Goal: Information Seeking & Learning: Understand process/instructions

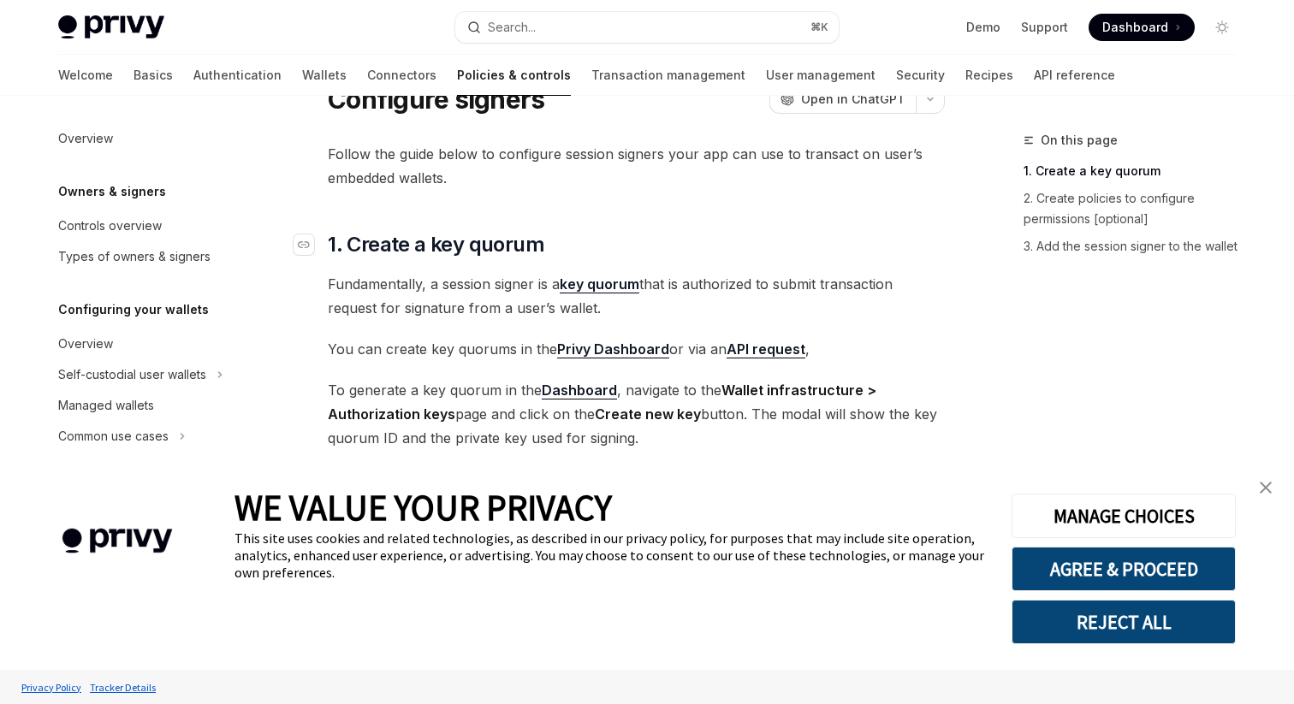
scroll to position [75, 0]
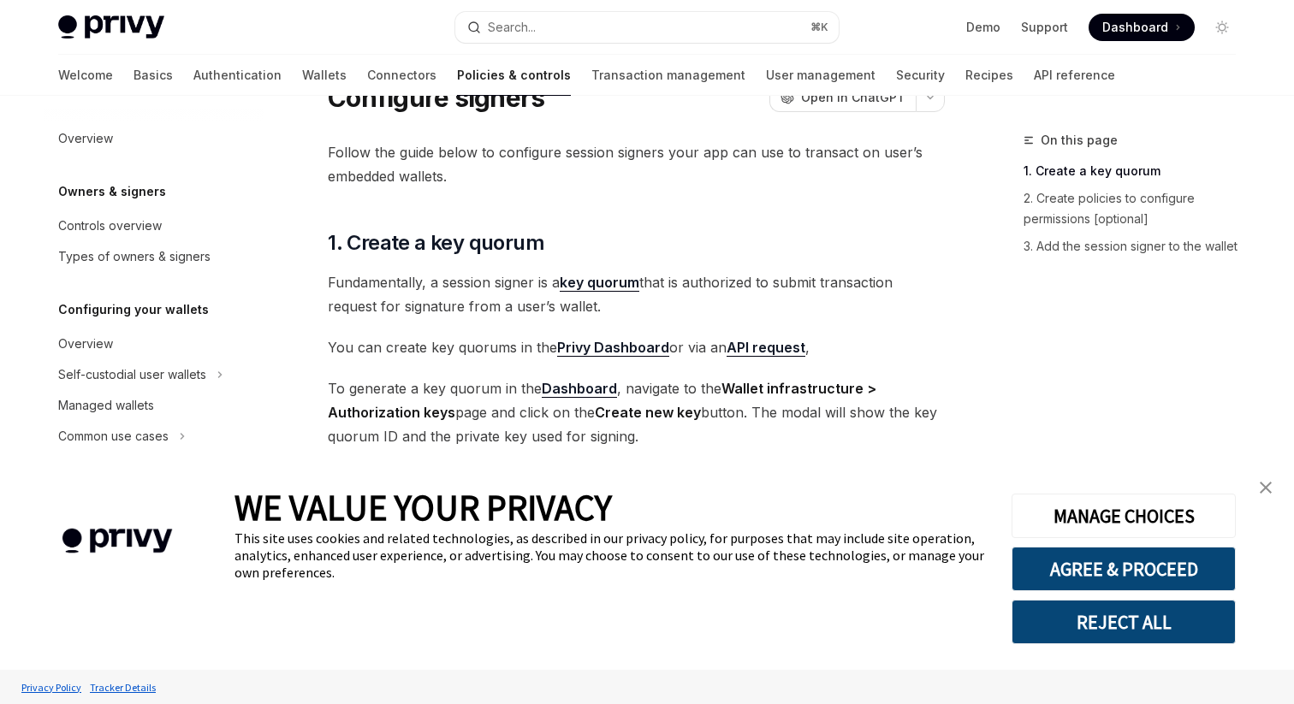
click at [371, 413] on strong "Wallet infrastructure > Authorization keys" at bounding box center [602, 400] width 549 height 41
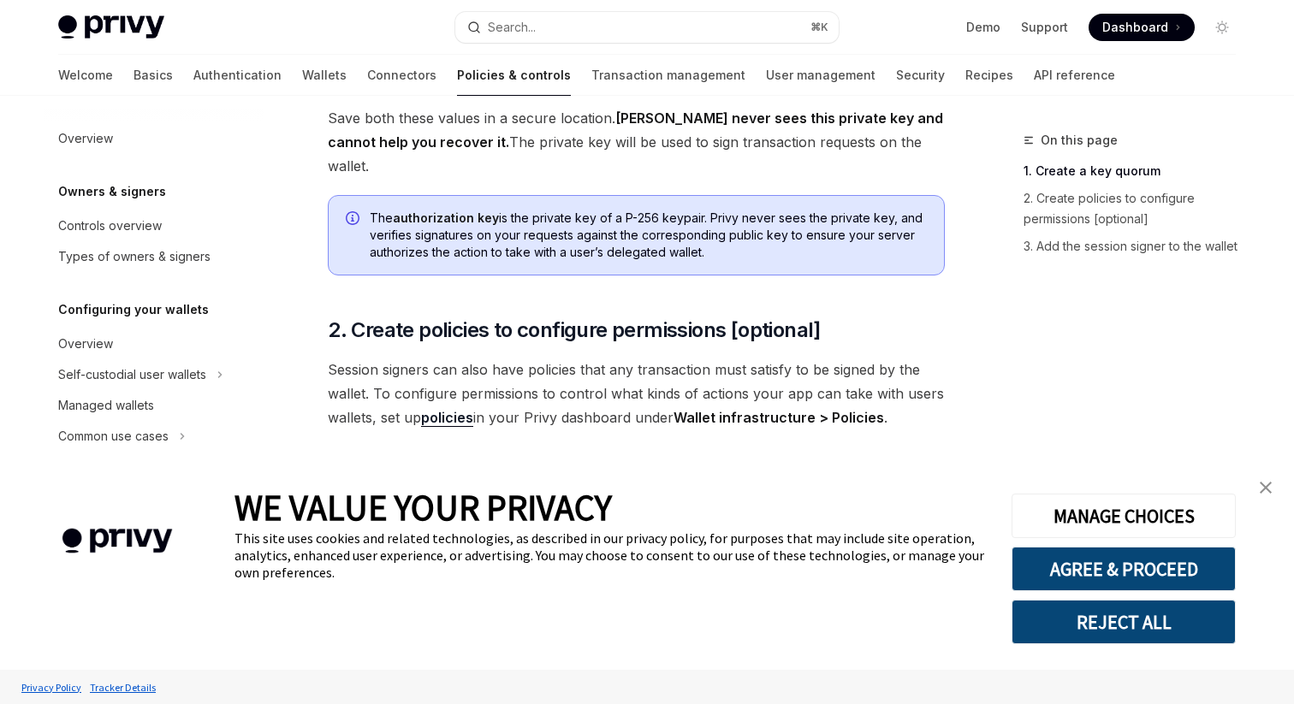
scroll to position [437, 0]
click at [1268, 484] on img "close banner" at bounding box center [1266, 488] width 12 height 12
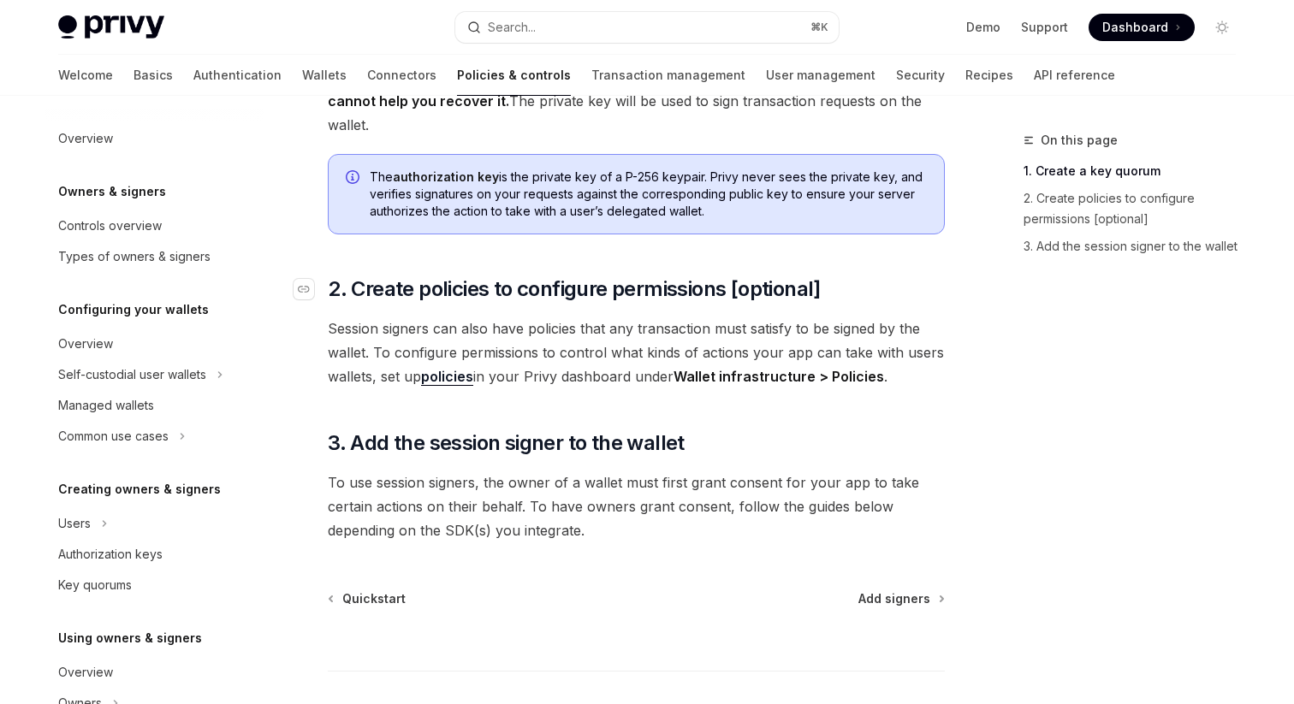
scroll to position [495, 0]
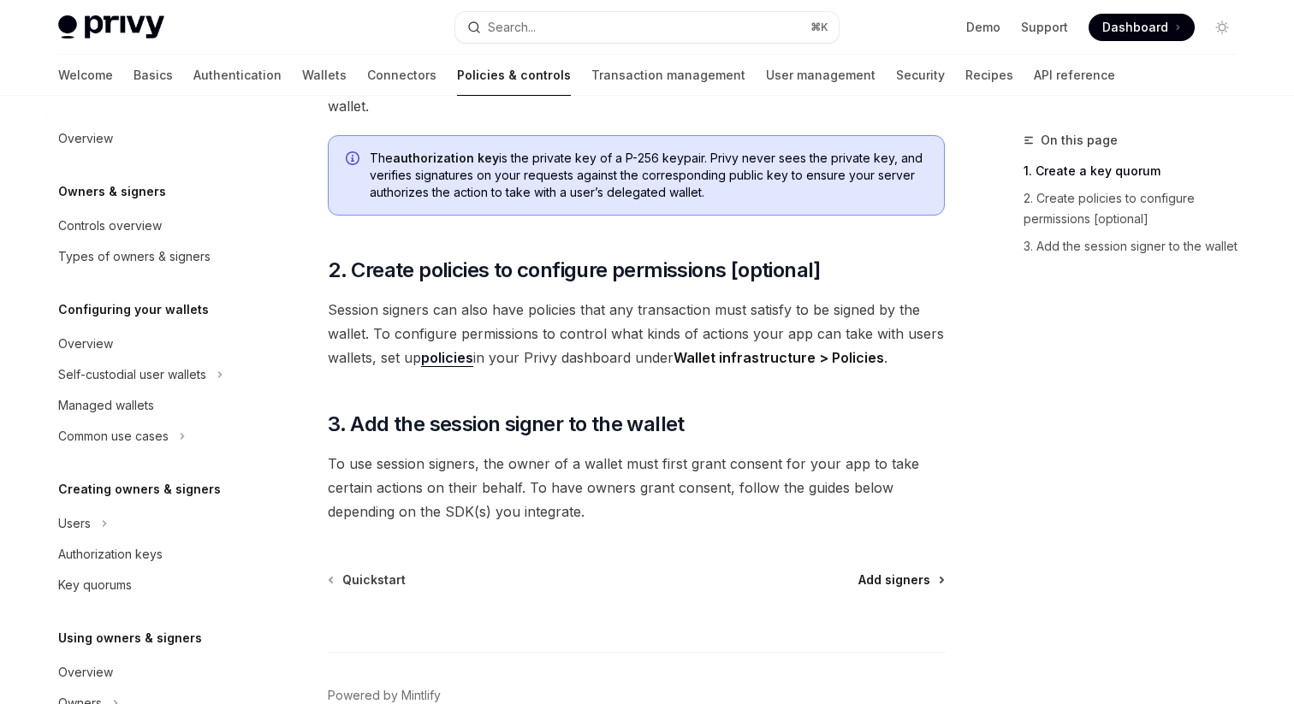
click at [893, 572] on span "Add signers" at bounding box center [894, 580] width 72 height 17
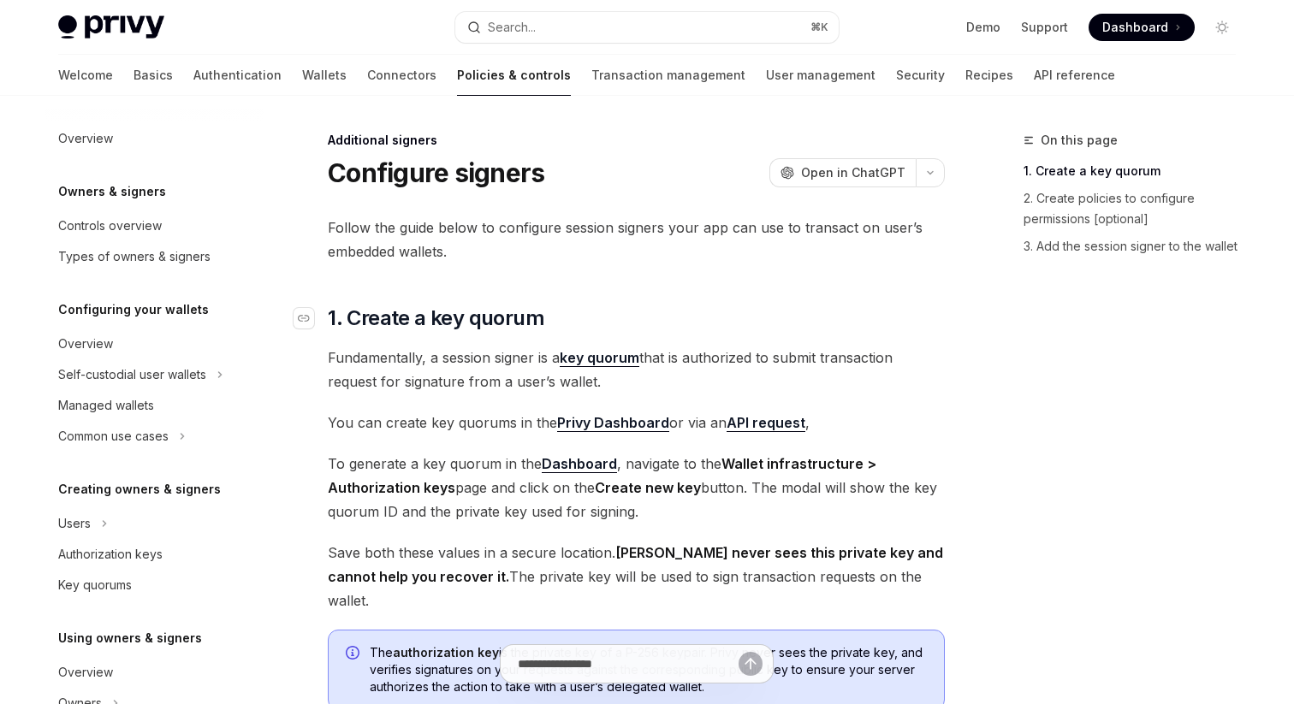
scroll to position [567, 0]
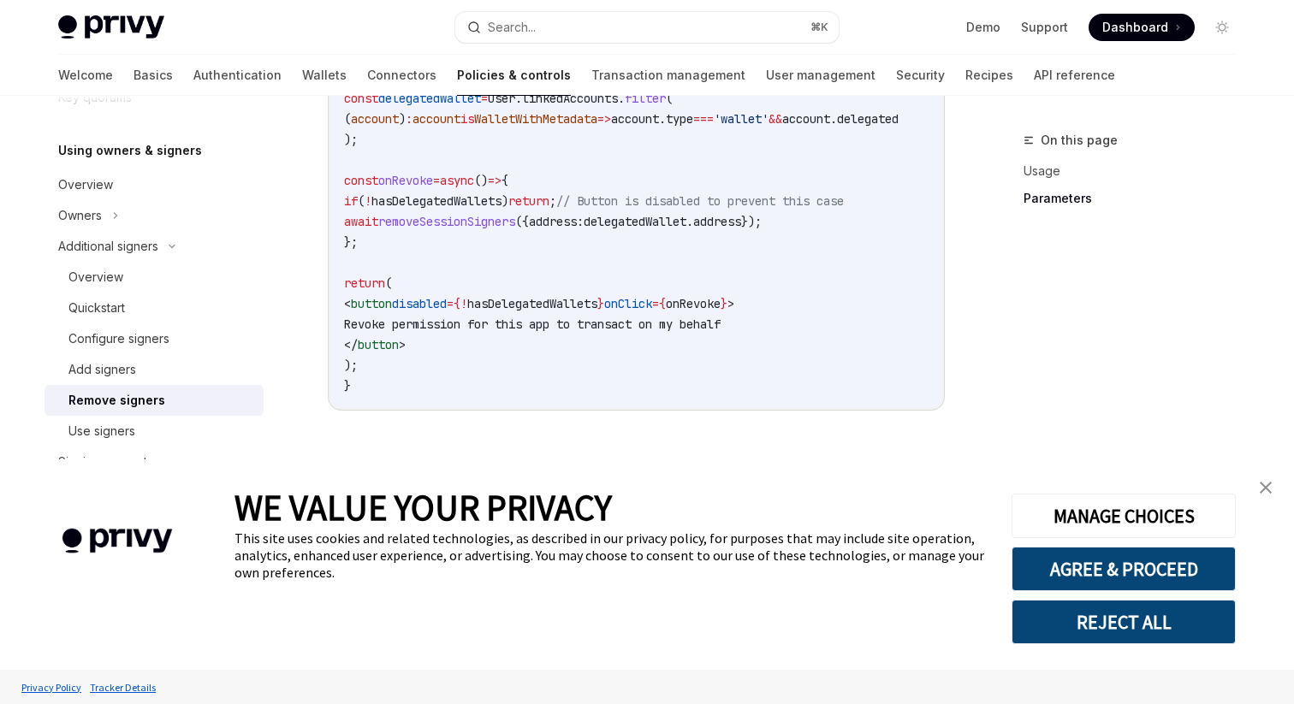
scroll to position [1234, 0]
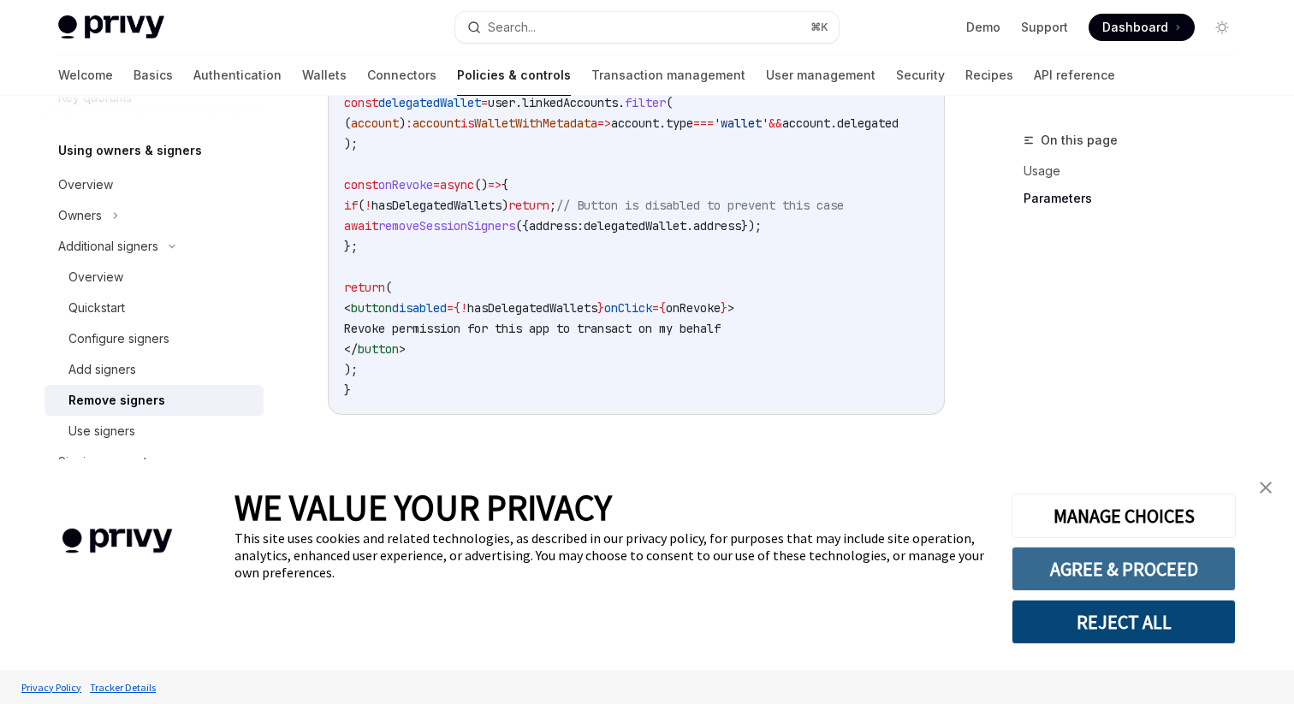
click at [1148, 571] on button "AGREE & PROCEED" at bounding box center [1124, 569] width 224 height 45
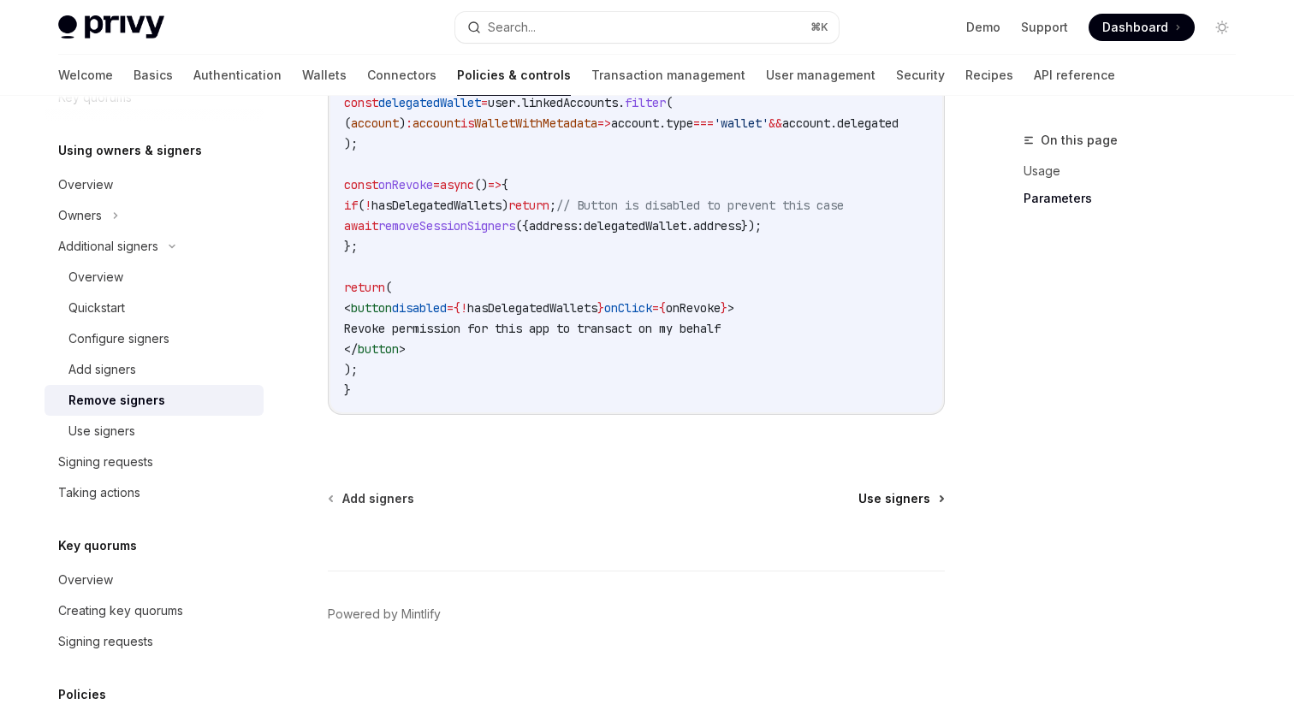
click at [895, 505] on span "Use signers" at bounding box center [894, 498] width 72 height 17
type textarea "*"
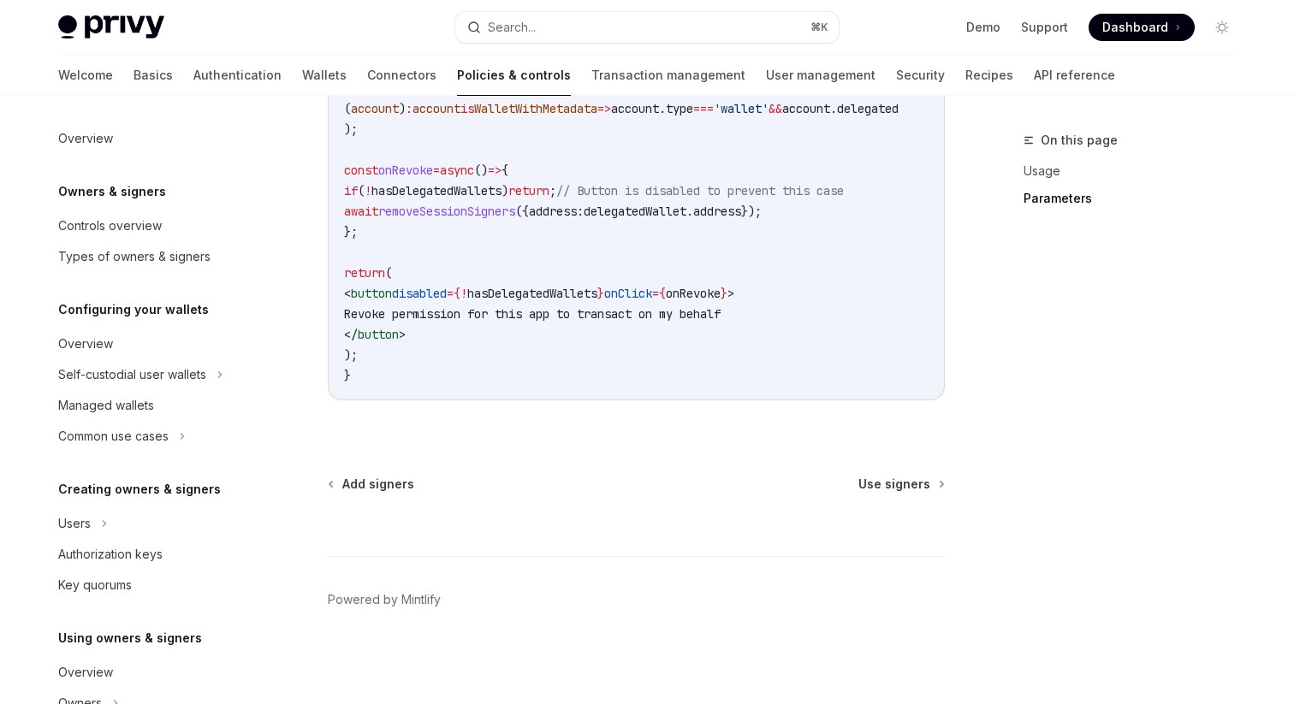
scroll to position [488, 0]
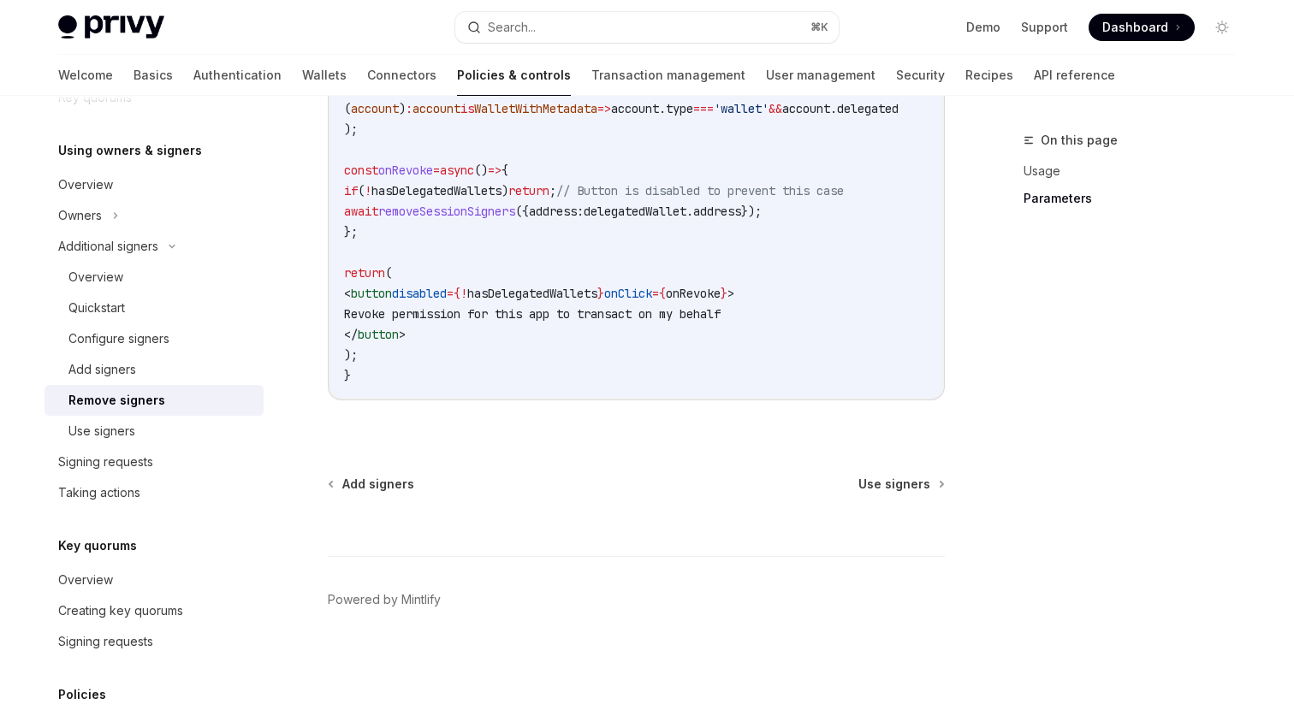
type textarea "*"
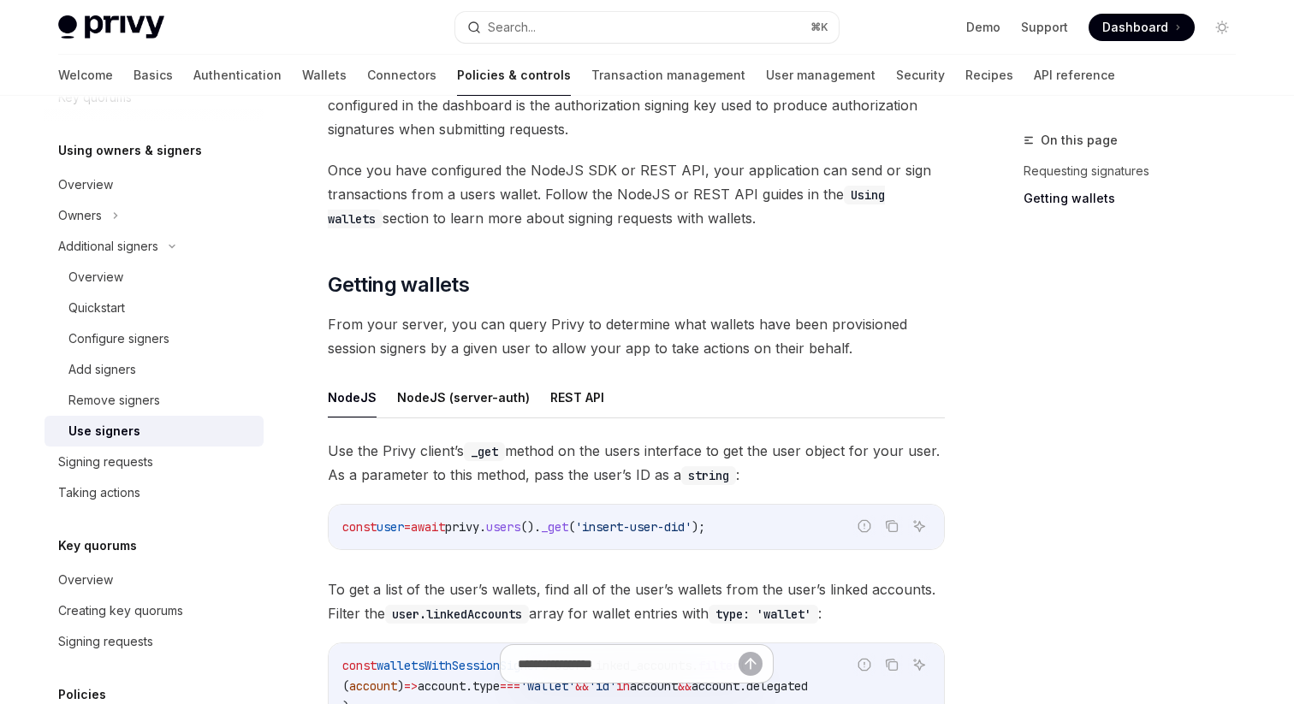
scroll to position [247, 0]
